Goal: Information Seeking & Learning: Learn about a topic

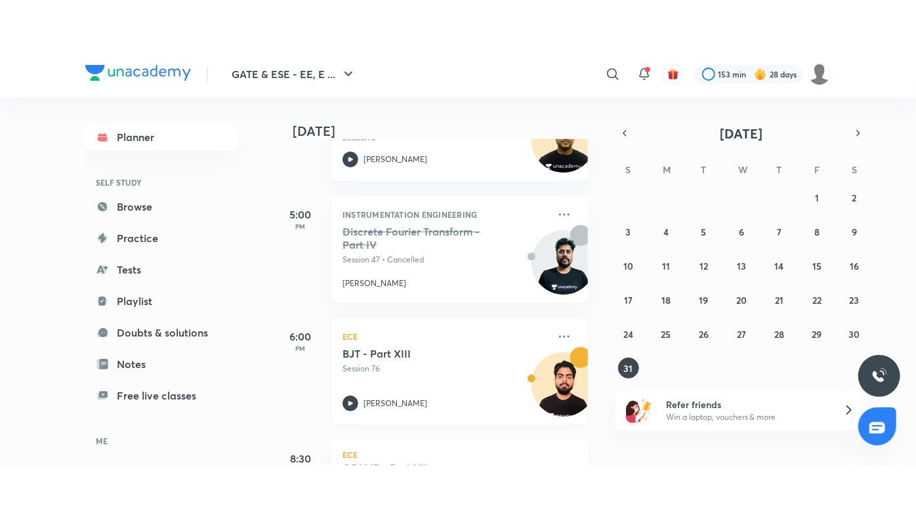
scroll to position [363, 0]
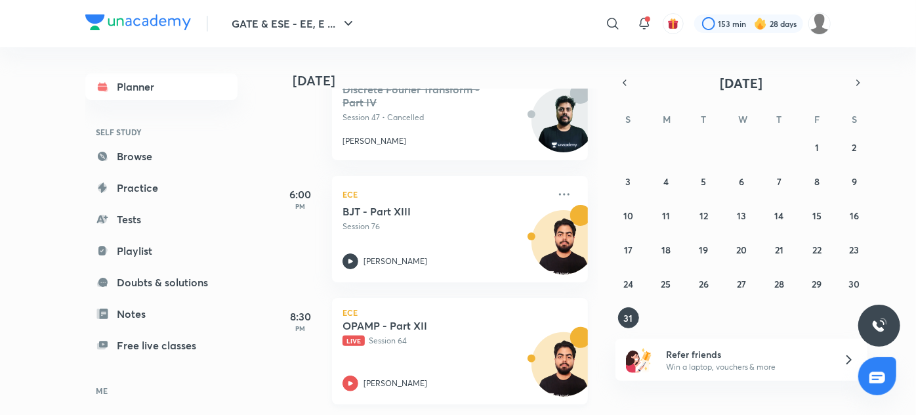
click at [424, 365] on div "OPAMP - Part XII Live Session 64 [PERSON_NAME]" at bounding box center [445, 355] width 206 height 72
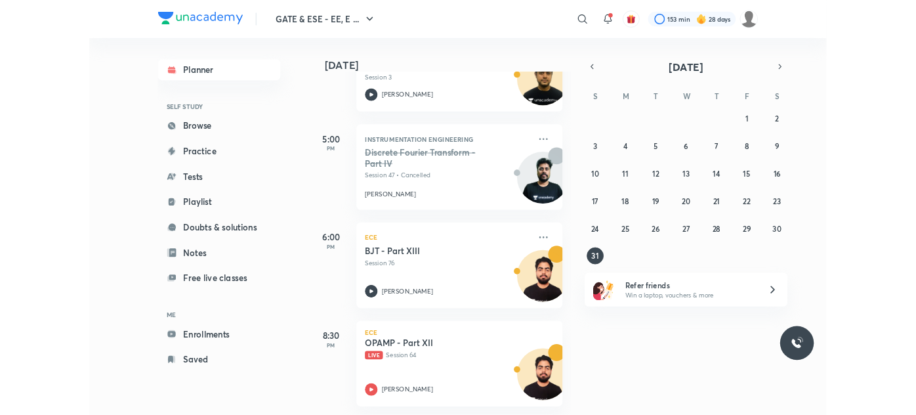
scroll to position [262, 0]
